Goal: Task Accomplishment & Management: Manage account settings

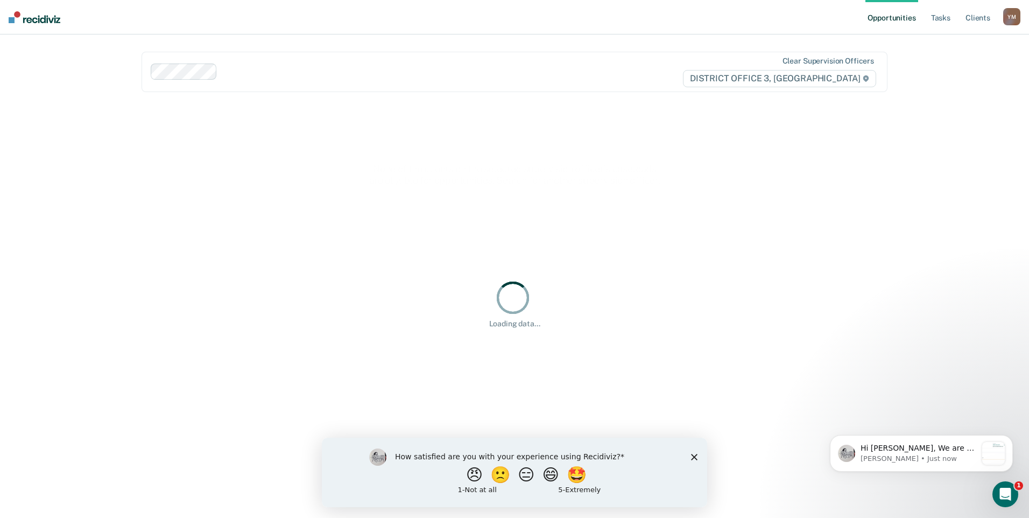
click at [697, 457] on icon "Close survey" at bounding box center [694, 456] width 6 height 6
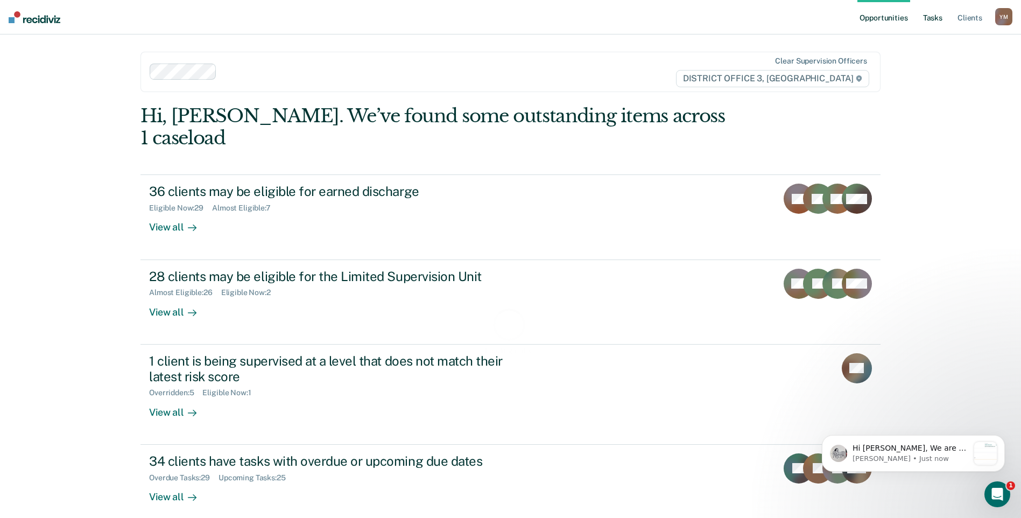
click at [925, 17] on link "Tasks" at bounding box center [933, 17] width 24 height 34
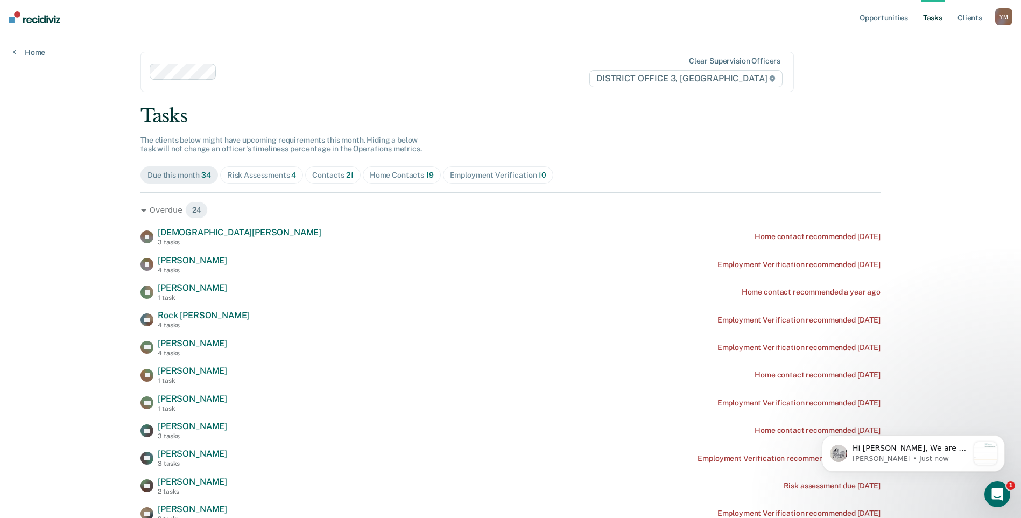
click at [426, 178] on span "19" at bounding box center [430, 175] width 8 height 9
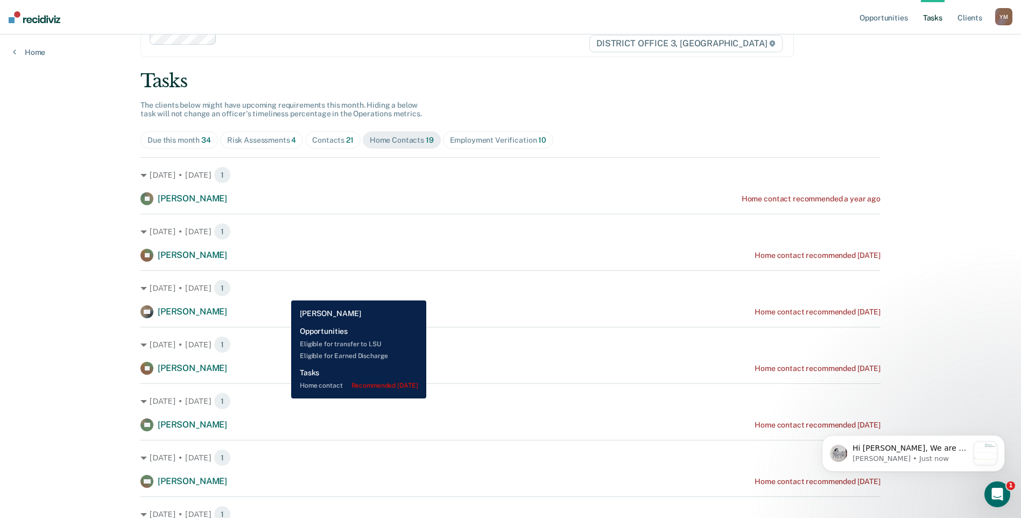
scroll to position [54, 0]
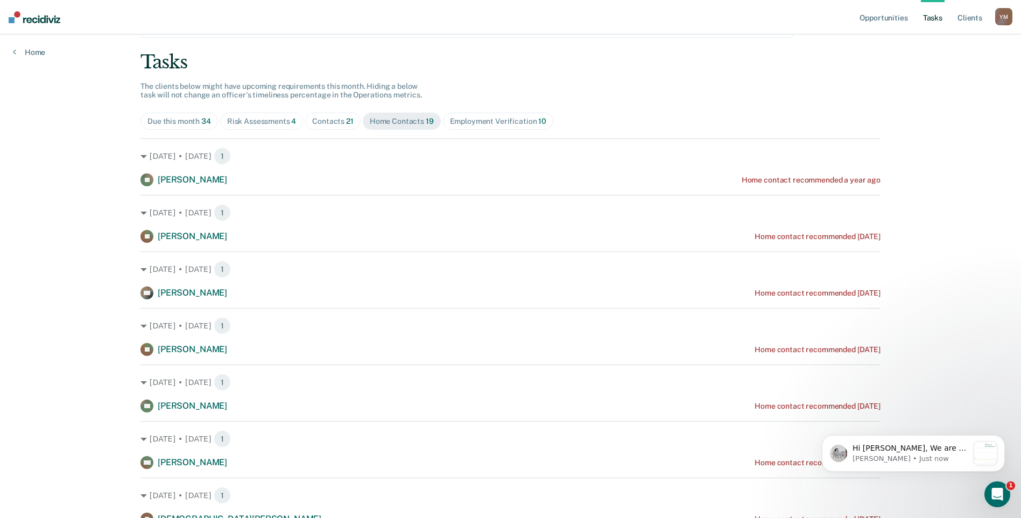
click at [483, 119] on div "Employment Verification 10" at bounding box center [498, 121] width 96 height 9
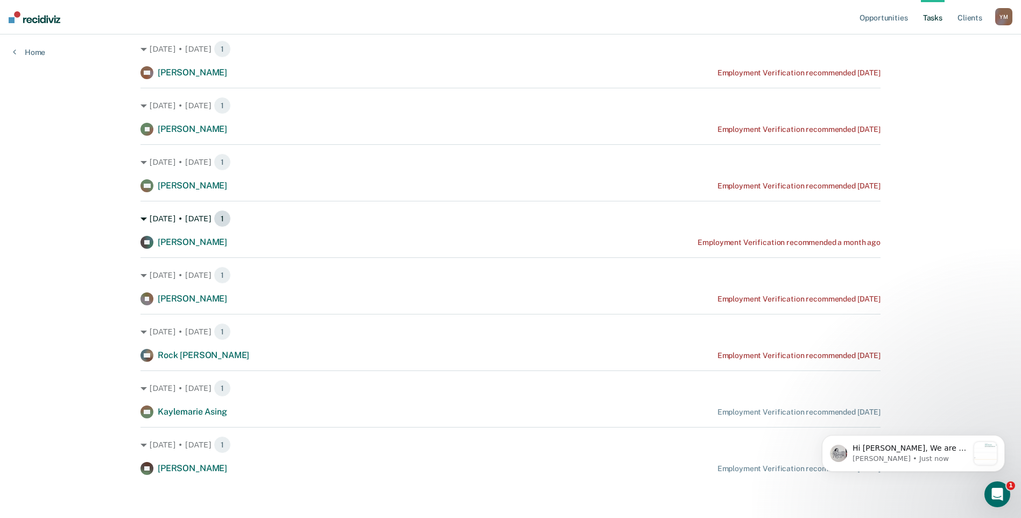
scroll to position [0, 0]
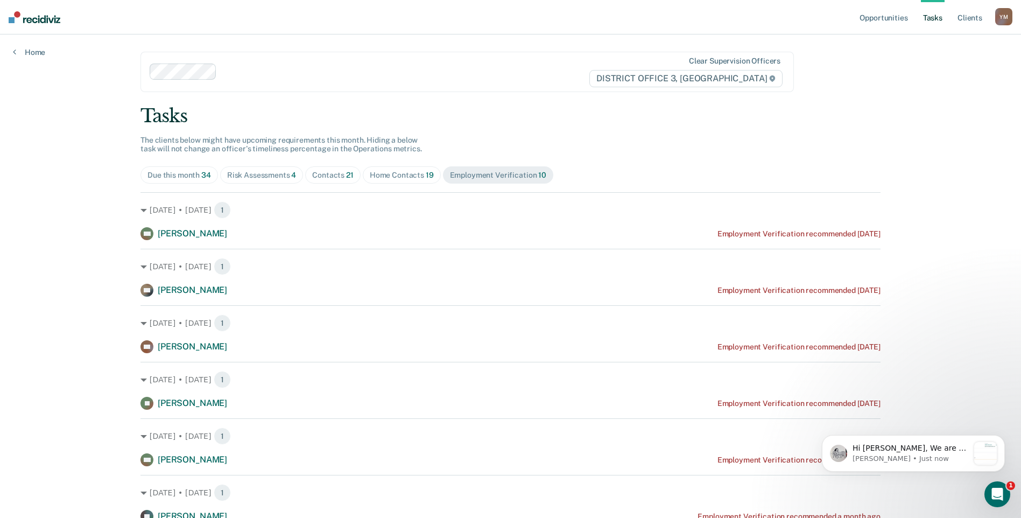
click at [256, 178] on div "Risk Assessments 4" at bounding box center [261, 175] width 69 height 9
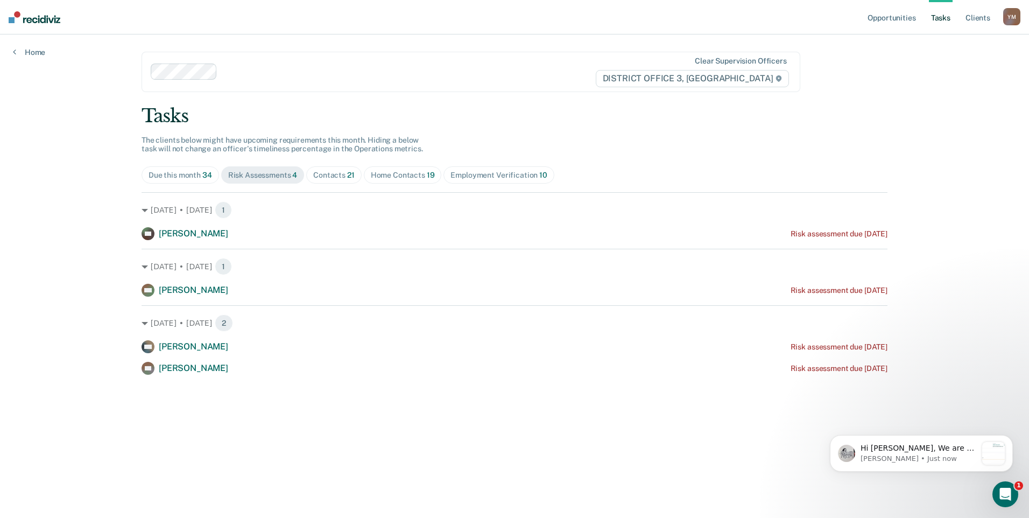
click at [492, 177] on div "Employment Verification 10" at bounding box center [499, 175] width 96 height 9
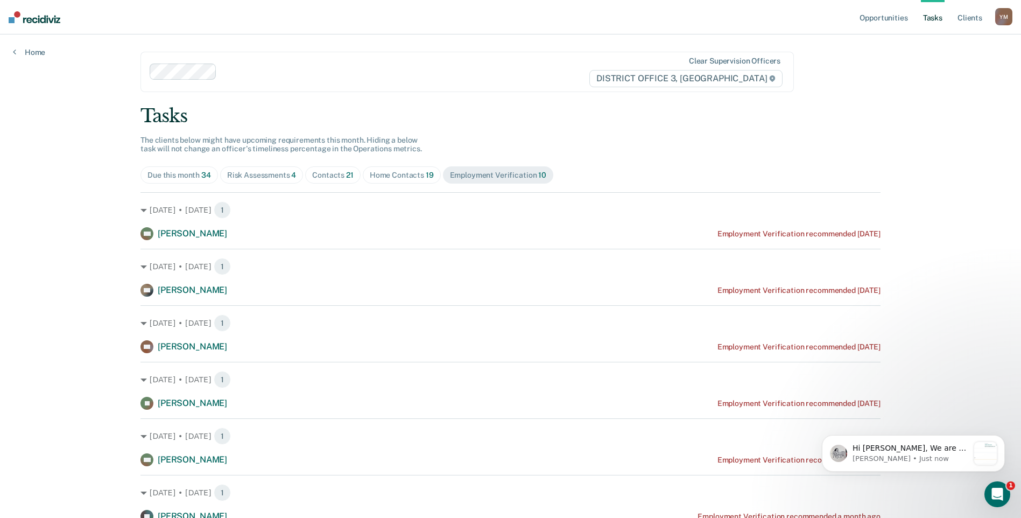
click at [396, 181] on span "Home Contacts 19" at bounding box center [402, 174] width 78 height 17
click at [470, 172] on div "Employment Verification 10" at bounding box center [498, 175] width 96 height 9
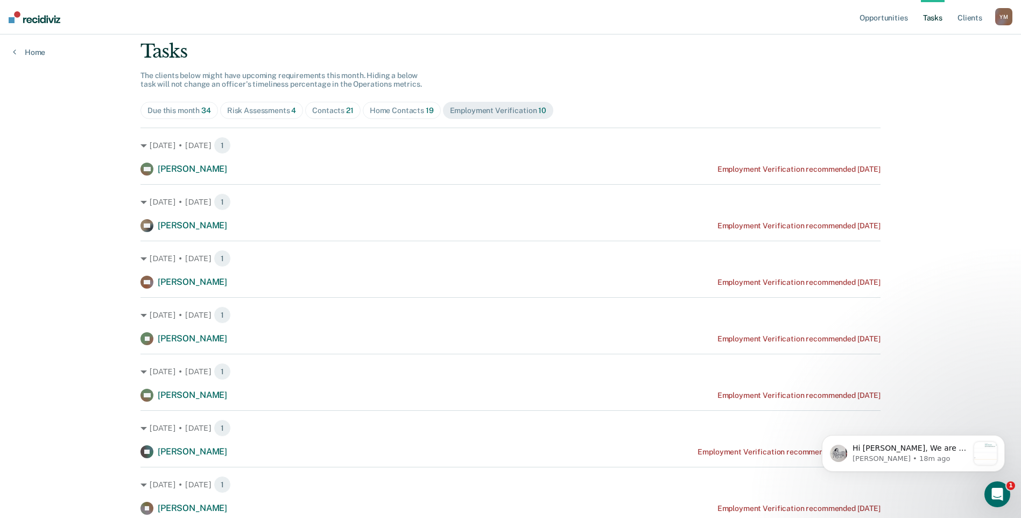
scroll to position [59, 0]
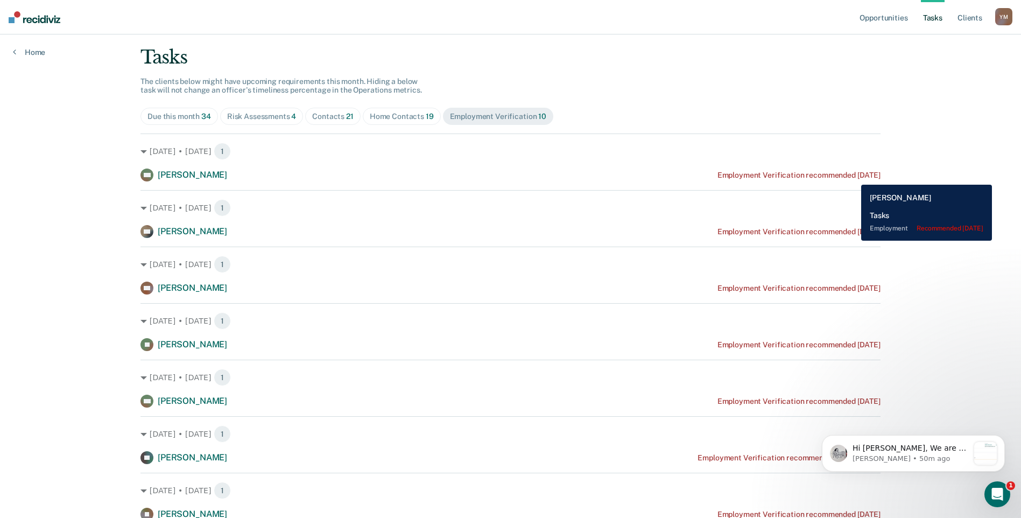
click at [853, 177] on div "Employment Verification recommended 7 months ago" at bounding box center [799, 175] width 163 height 9
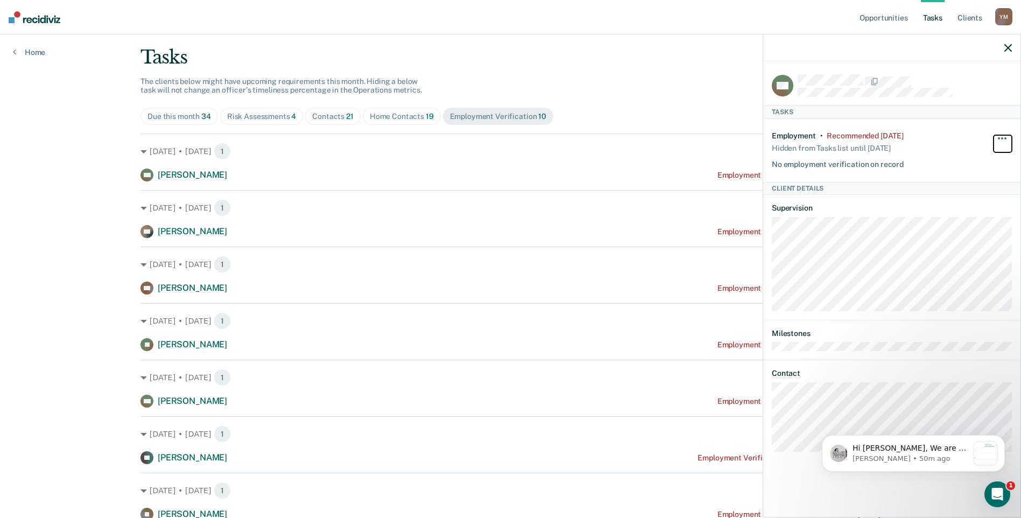
click at [1008, 136] on button "button" at bounding box center [1003, 143] width 18 height 17
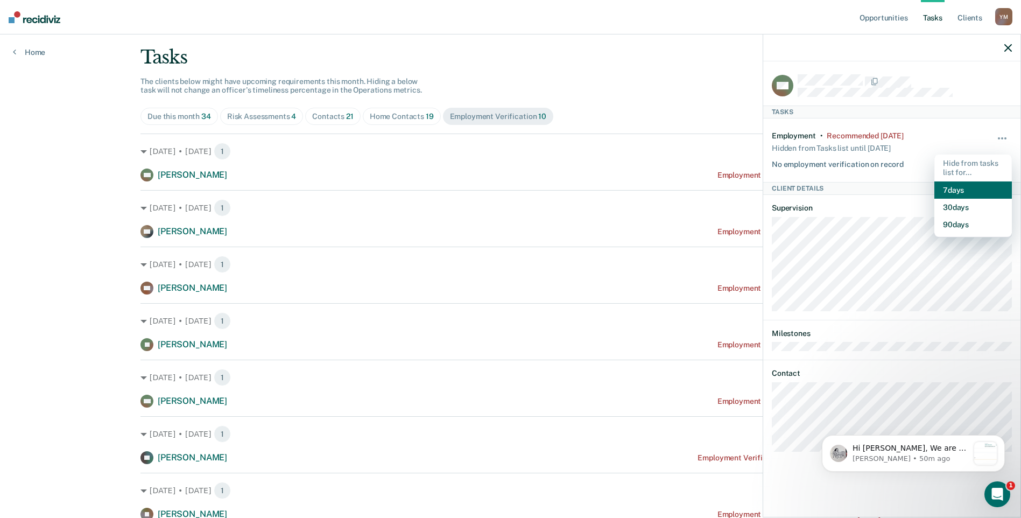
click at [950, 187] on button "7 days" at bounding box center [974, 189] width 78 height 17
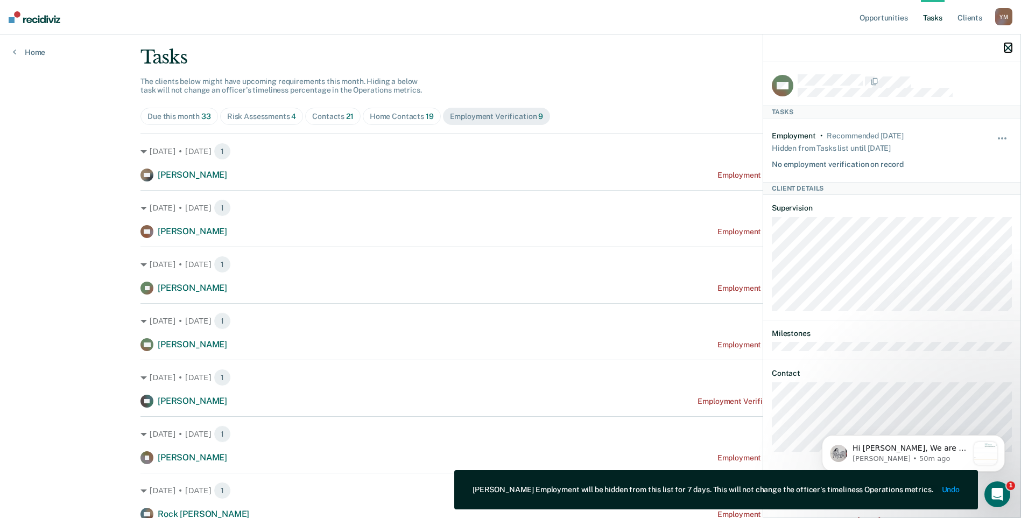
click at [1008, 47] on icon "button" at bounding box center [1009, 48] width 8 height 8
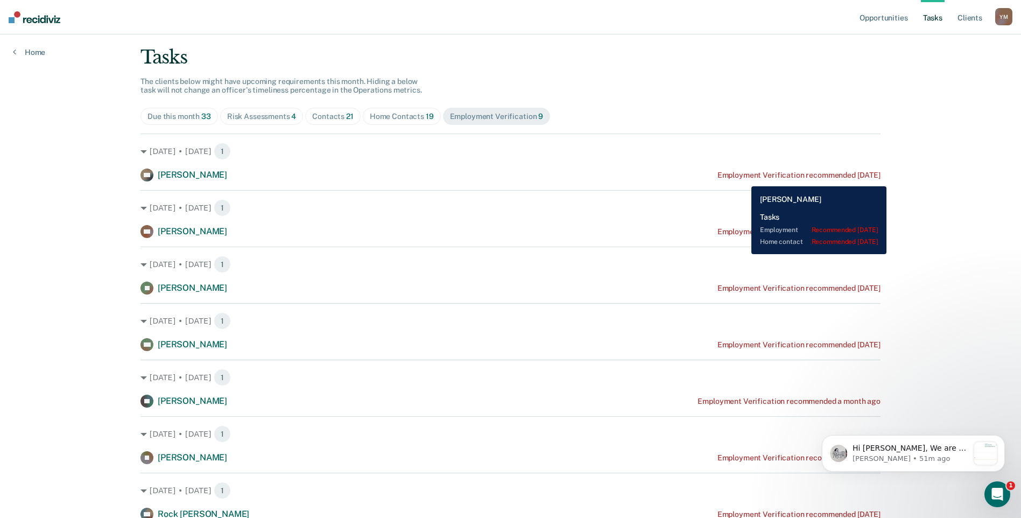
click at [743, 179] on div "Employment Verification recommended [DATE]" at bounding box center [799, 175] width 163 height 9
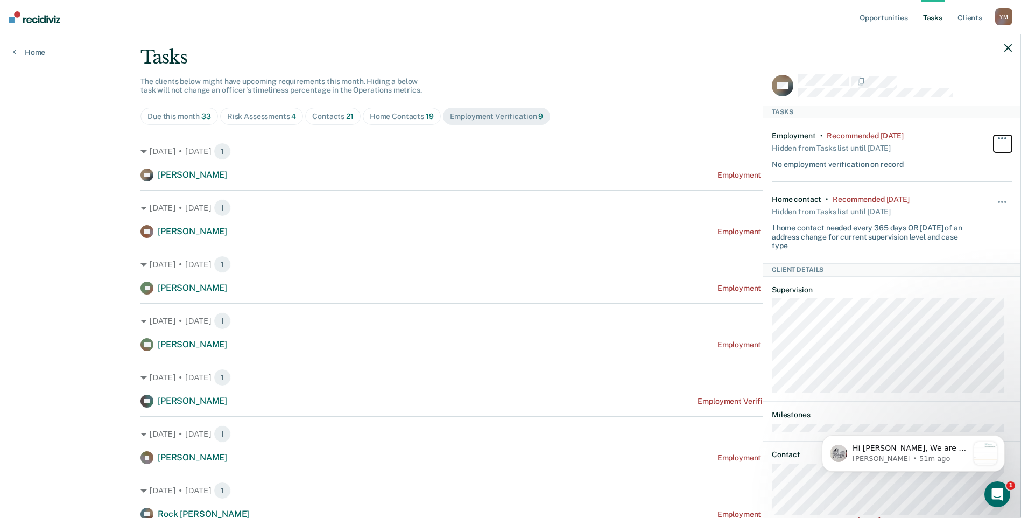
click at [1005, 137] on span "button" at bounding box center [1006, 138] width 2 height 2
click at [962, 107] on div "Tasks" at bounding box center [891, 112] width 257 height 13
drag, startPoint x: 992, startPoint y: 137, endPoint x: 985, endPoint y: 129, distance: 11.1
click at [985, 129] on div "Employment • Recommended 3 months ago Hidden from Tasks list until 7/16/25 No e…" at bounding box center [892, 150] width 240 height 64
click at [994, 136] on button "button" at bounding box center [1003, 143] width 18 height 17
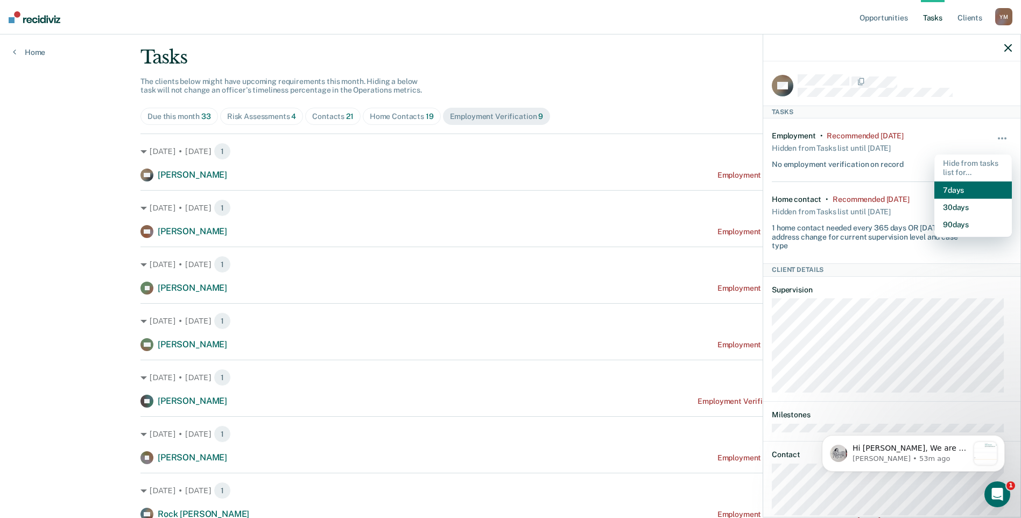
click at [959, 188] on button "7 days" at bounding box center [974, 189] width 78 height 17
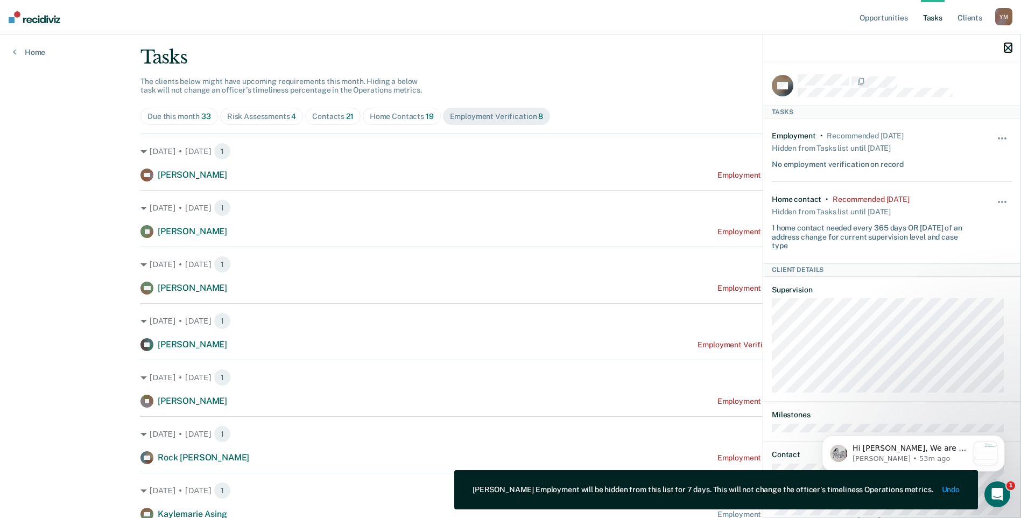
click at [1009, 44] on button "button" at bounding box center [1009, 47] width 8 height 9
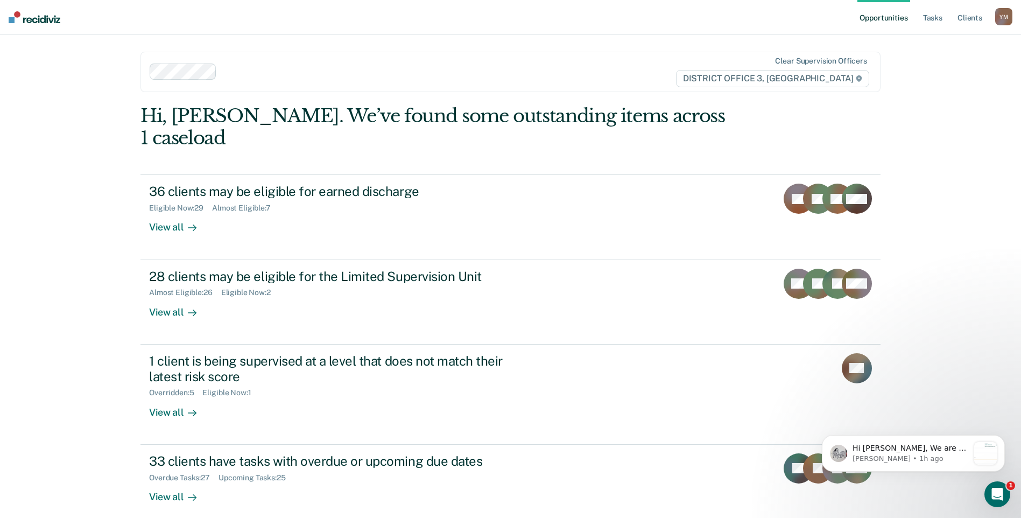
click at [967, 236] on div "Opportunities Tasks Client s Young, Mark Y M Profile How it works Log Out Clear…" at bounding box center [510, 286] width 1021 height 572
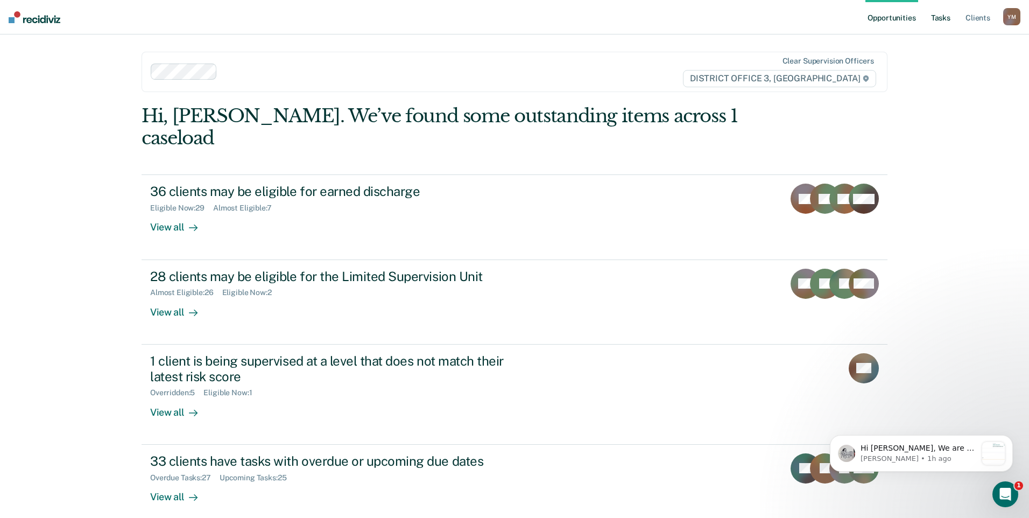
click at [943, 17] on link "Tasks" at bounding box center [941, 17] width 24 height 34
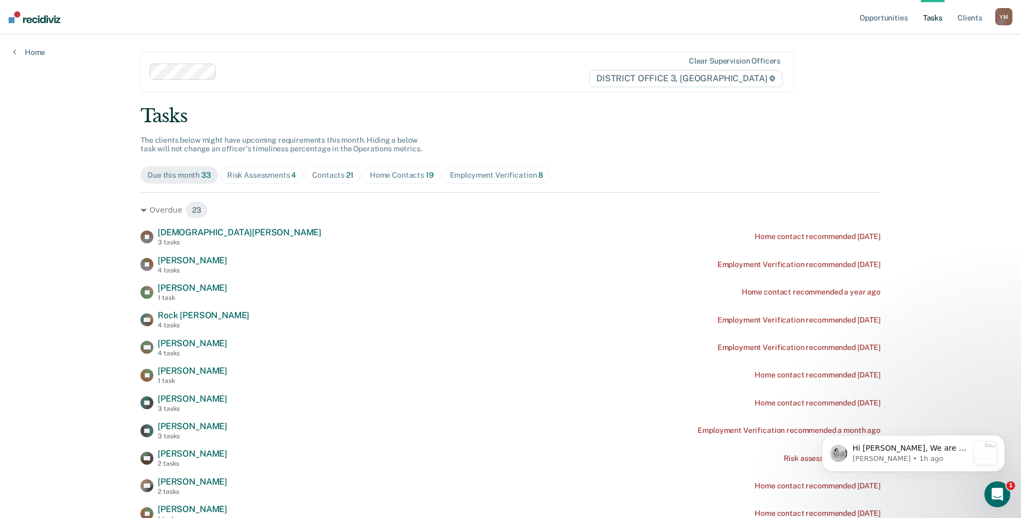
click at [476, 178] on div "Employment Verification 8" at bounding box center [497, 175] width 94 height 9
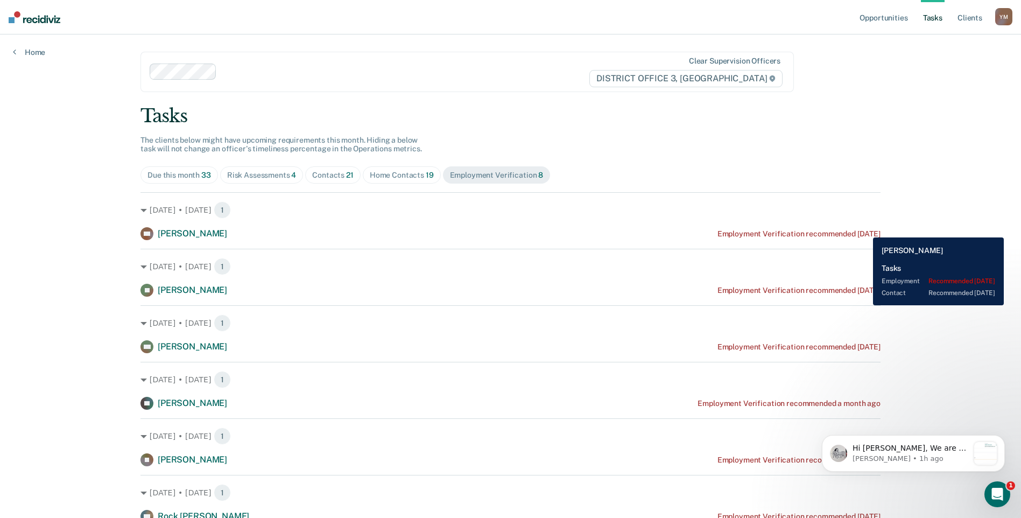
click at [865, 229] on div "Employment Verification recommended [DATE]" at bounding box center [799, 233] width 163 height 9
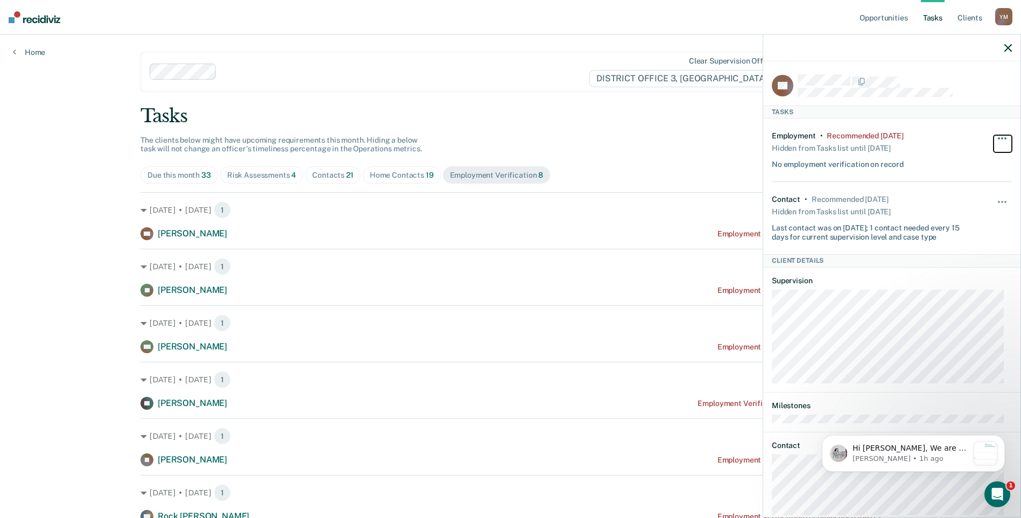
click at [998, 135] on button "button" at bounding box center [1003, 143] width 18 height 17
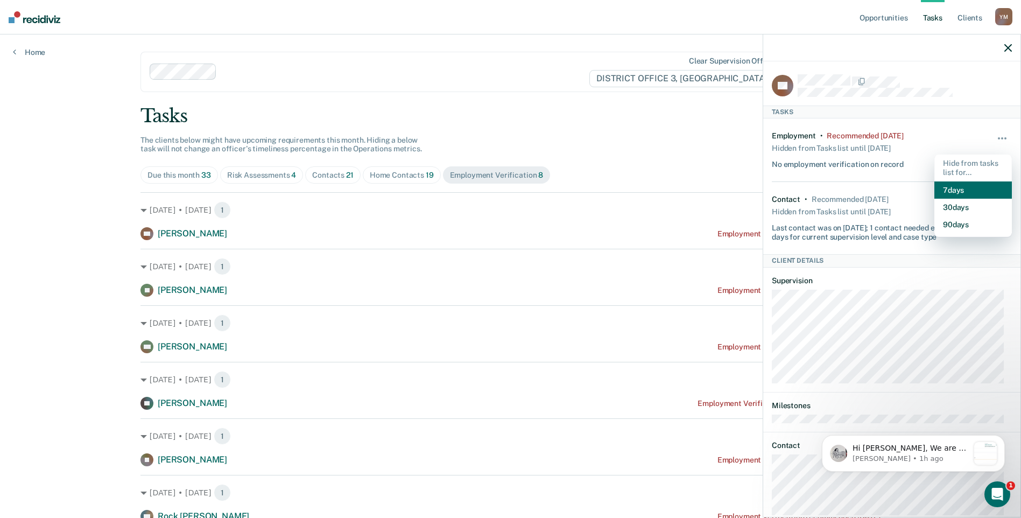
click at [960, 190] on button "7 days" at bounding box center [974, 189] width 78 height 17
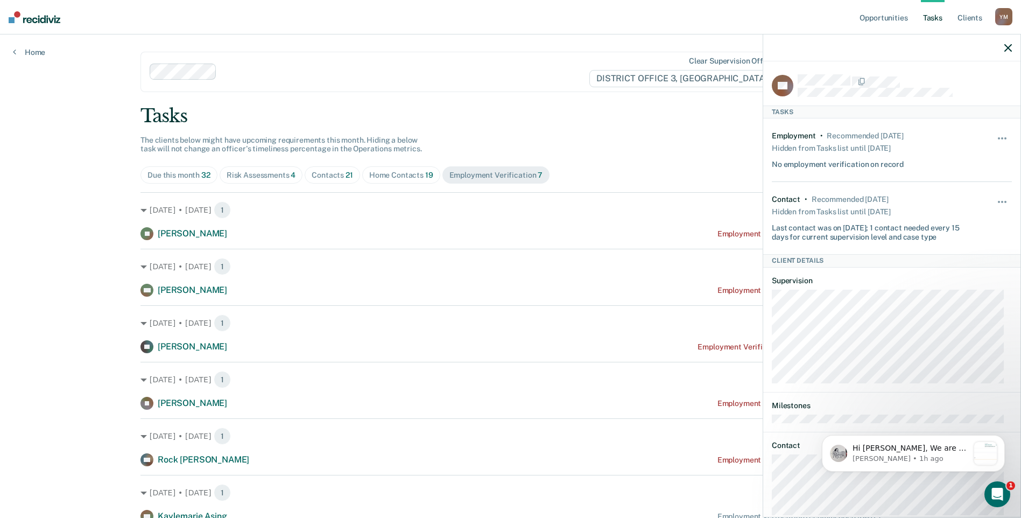
click at [112, 78] on div "Opportunities Tasks Client s [PERSON_NAME] Y M Profile How it works Log Out Hom…" at bounding box center [510, 311] width 1021 height 622
click at [1007, 51] on icon "button" at bounding box center [1009, 48] width 8 height 8
